Goal: Transaction & Acquisition: Purchase product/service

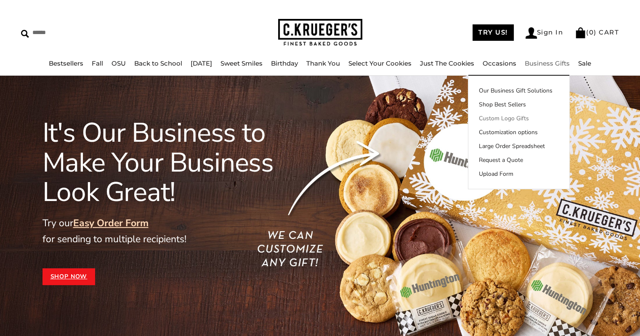
click at [525, 117] on link "Custom Logo Gifts" at bounding box center [518, 118] width 101 height 9
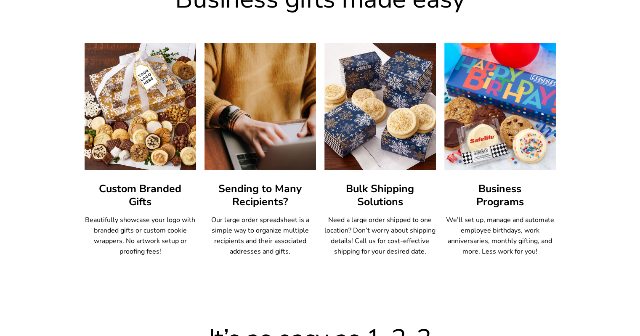
scroll to position [489, 0]
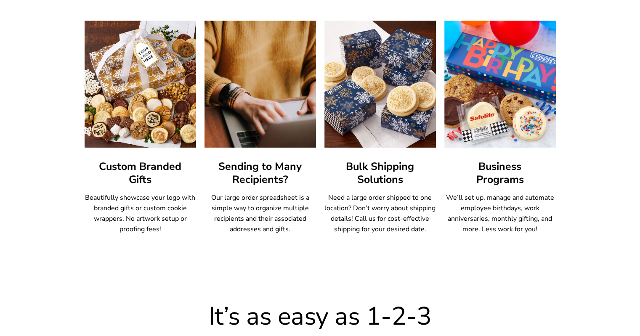
click at [147, 162] on h3 "Custom Branded Gifts" at bounding box center [140, 173] width 111 height 26
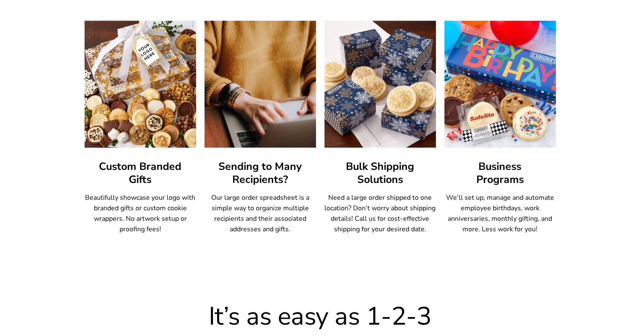
drag, startPoint x: 146, startPoint y: 169, endPoint x: 158, endPoint y: 141, distance: 30.2
click at [147, 168] on h3 "Custom Branded Gifts" at bounding box center [140, 173] width 111 height 26
click at [165, 122] on img at bounding box center [140, 84] width 123 height 140
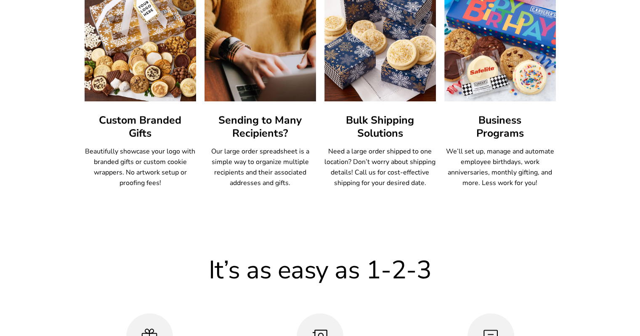
scroll to position [531, 0]
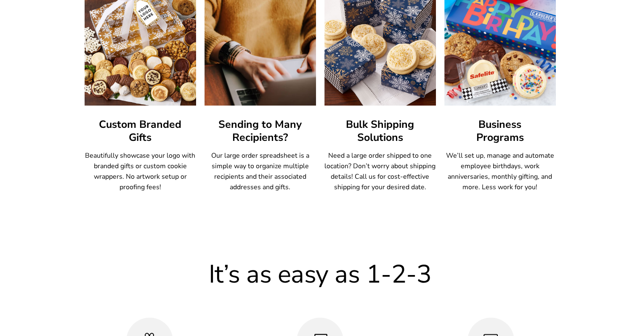
click at [143, 144] on h3 "Custom Branded Gifts" at bounding box center [140, 131] width 111 height 26
click at [146, 132] on h3 "Custom Branded Gifts" at bounding box center [140, 131] width 111 height 26
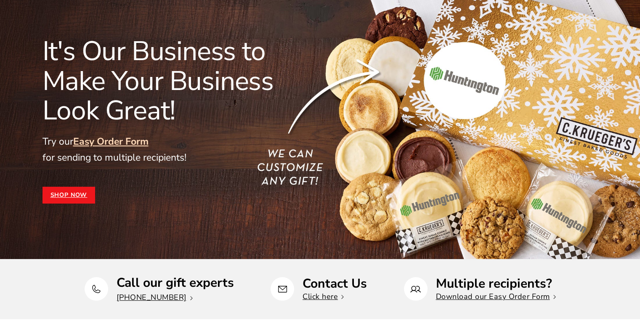
scroll to position [69, 0]
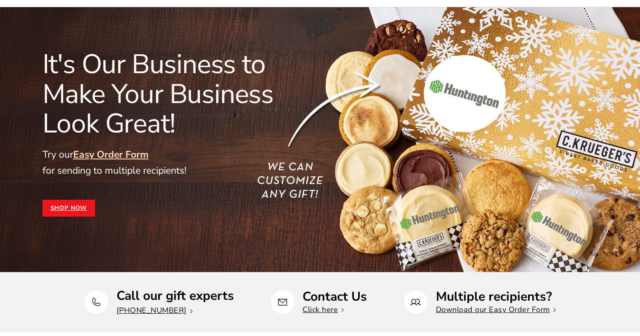
click at [69, 207] on link "Shop Now" at bounding box center [68, 208] width 53 height 17
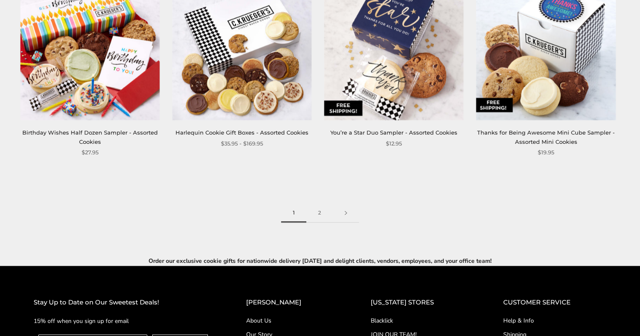
scroll to position [1220, 0]
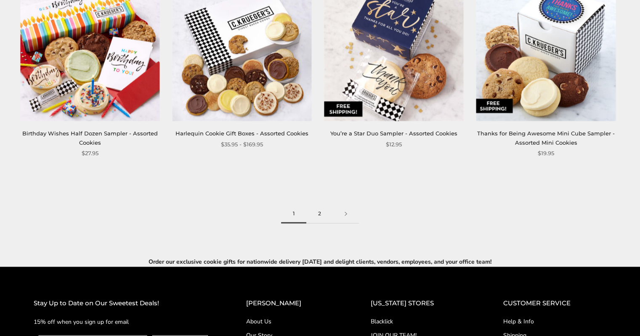
click at [322, 213] on link "2" at bounding box center [319, 213] width 27 height 19
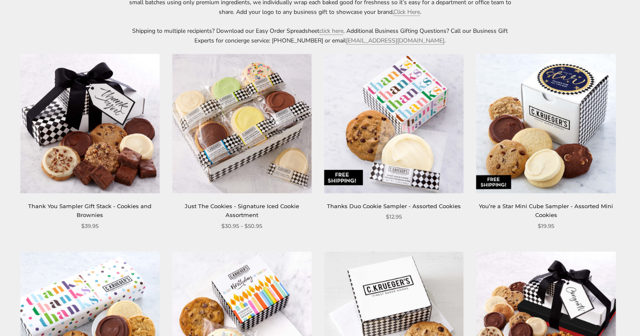
scroll to position [168, 0]
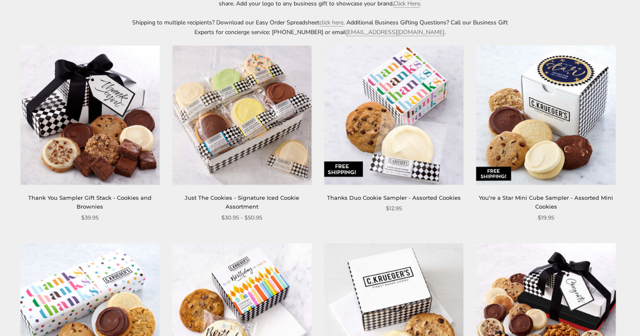
click at [261, 117] on img at bounding box center [241, 114] width 139 height 139
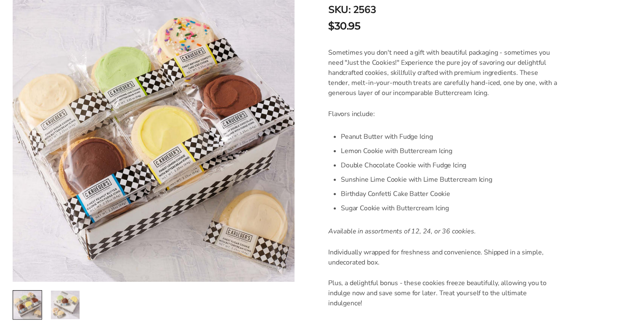
scroll to position [210, 0]
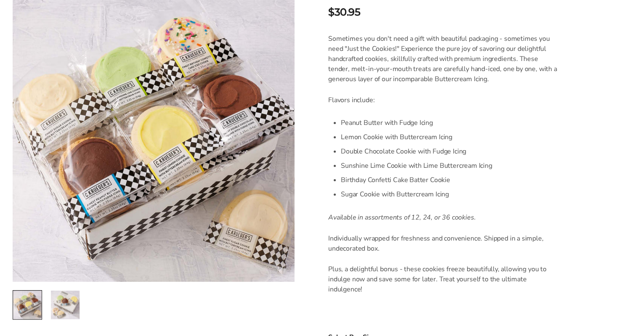
click at [186, 35] on img at bounding box center [154, 141] width 282 height 282
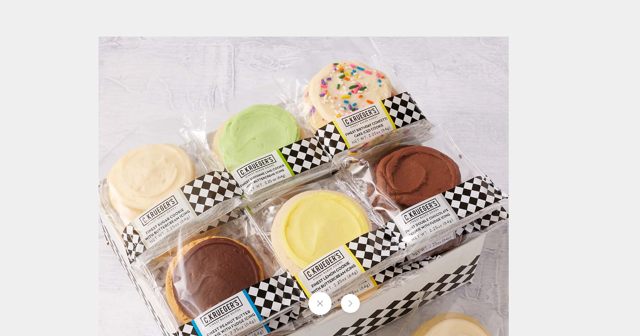
drag, startPoint x: 347, startPoint y: 73, endPoint x: 345, endPoint y: 116, distance: 43.4
click at [303, 216] on img at bounding box center [303, 242] width 410 height 410
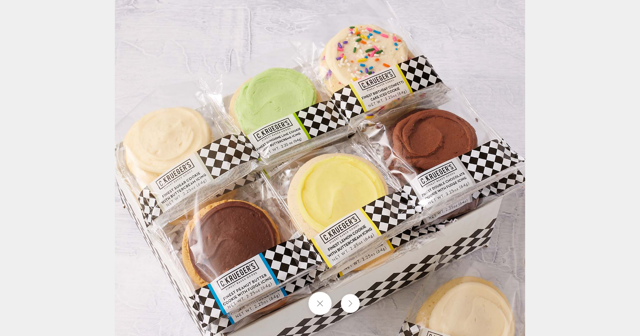
click at [358, 68] on img at bounding box center [320, 205] width 410 height 410
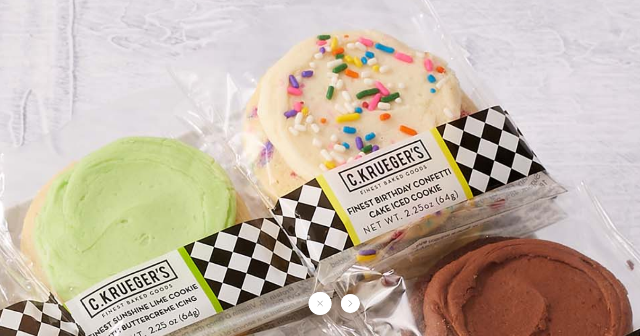
drag, startPoint x: 390, startPoint y: 97, endPoint x: 374, endPoint y: 156, distance: 61.1
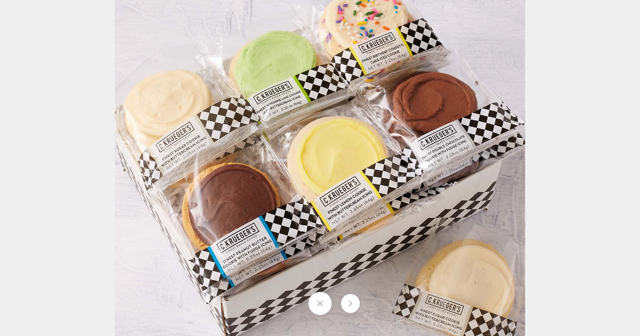
click at [379, 39] on img at bounding box center [320, 168] width 410 height 410
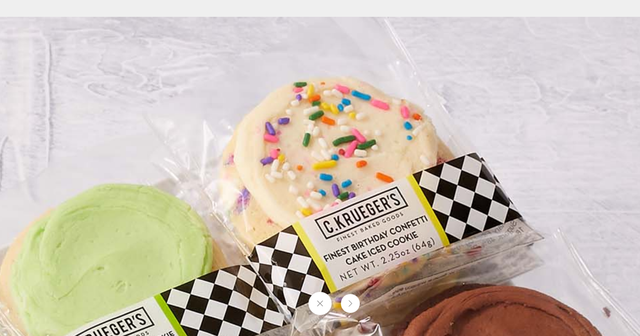
drag, startPoint x: 380, startPoint y: 91, endPoint x: 367, endPoint y: 253, distance: 162.5
